Goal: Task Accomplishment & Management: Use online tool/utility

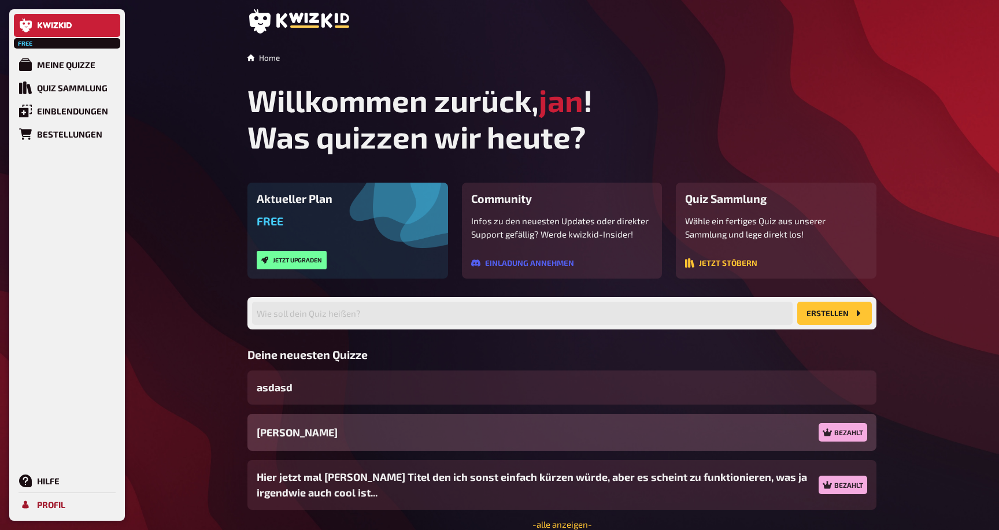
click at [105, 512] on link "Profil" at bounding box center [67, 504] width 106 height 23
